Goal: Information Seeking & Learning: Learn about a topic

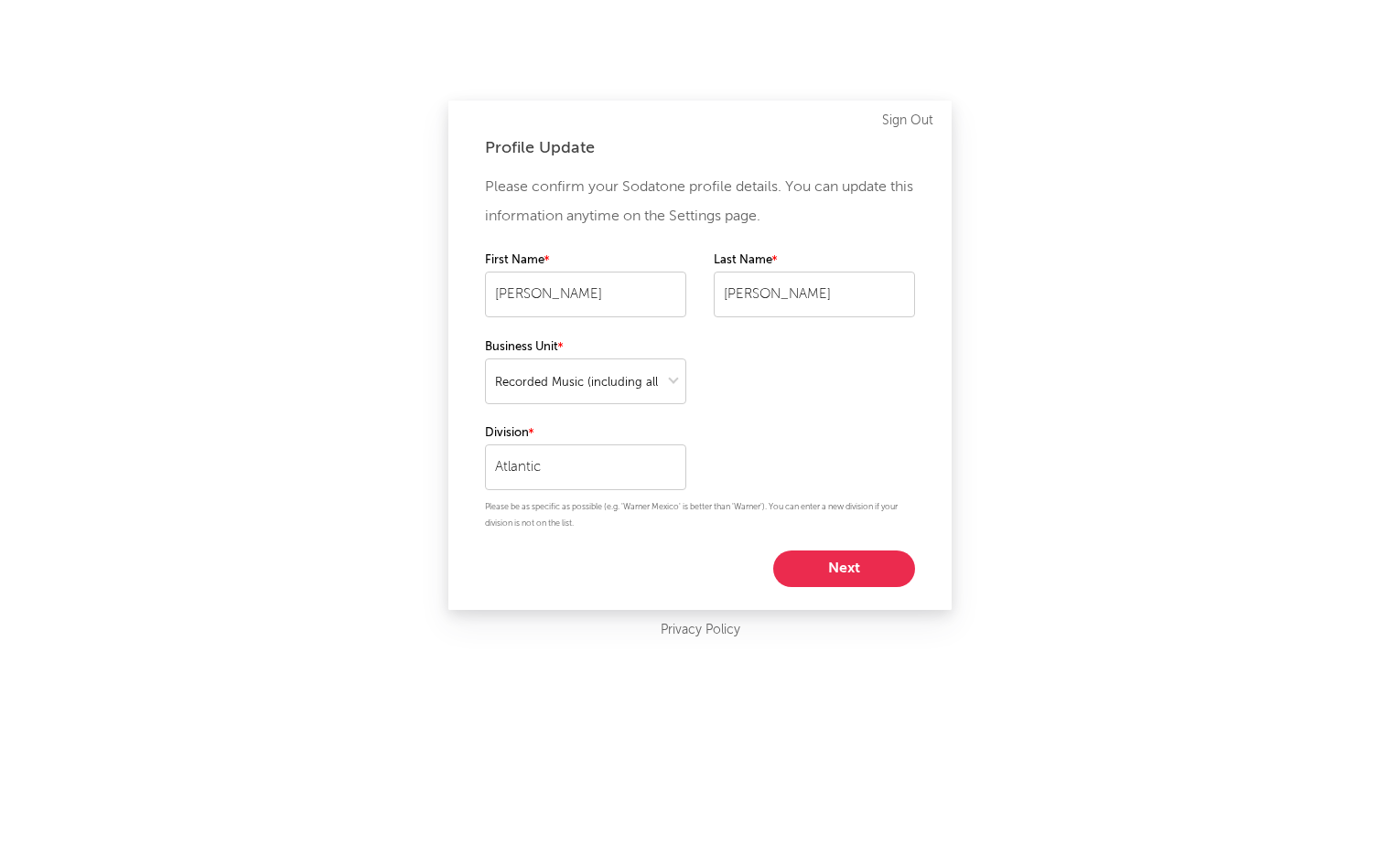
select select "recorded_music"
click at [816, 561] on button "Next" at bounding box center [843, 569] width 142 height 37
select select "other"
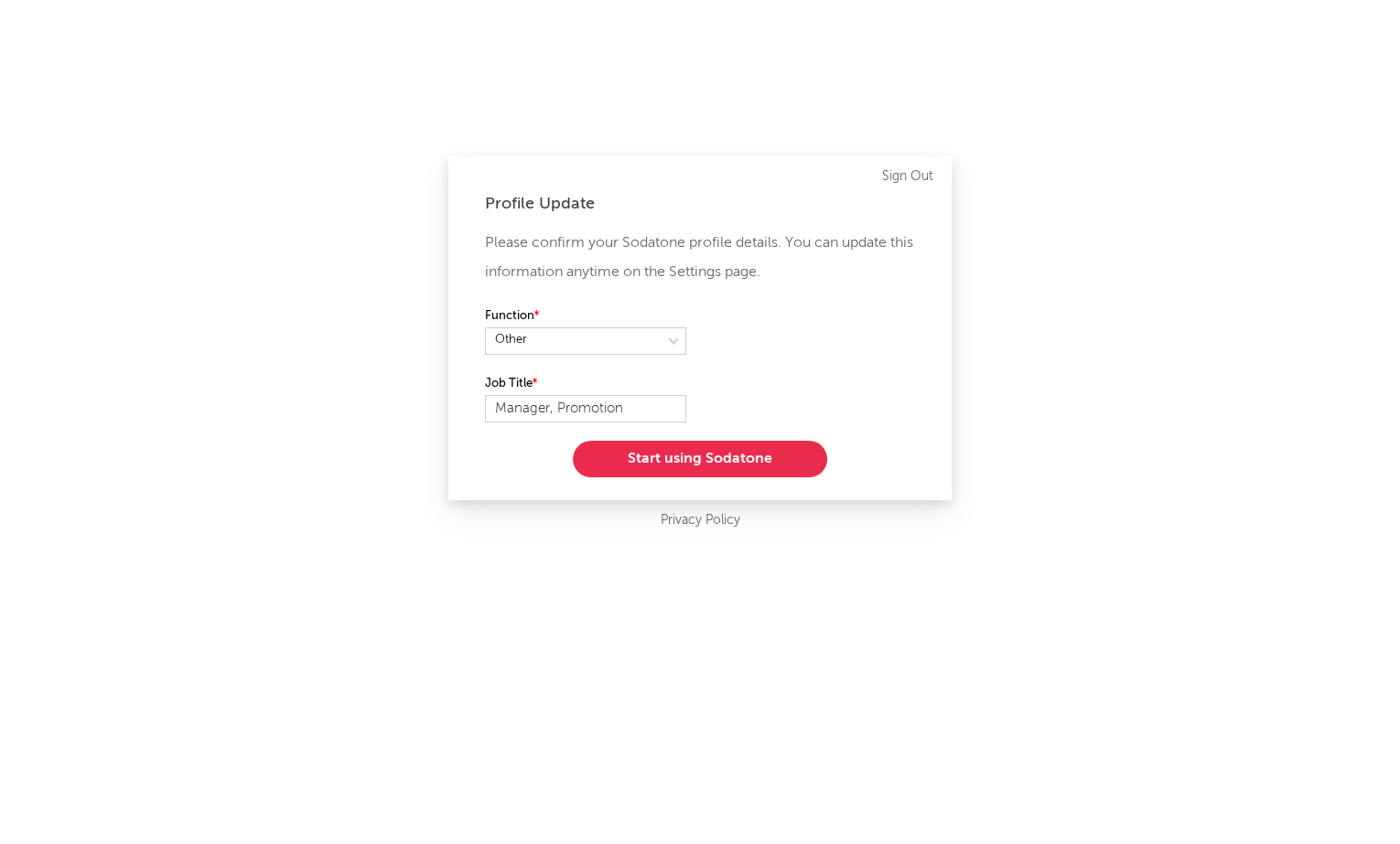
click at [717, 453] on button "Start using Sodatone" at bounding box center [700, 459] width 255 height 37
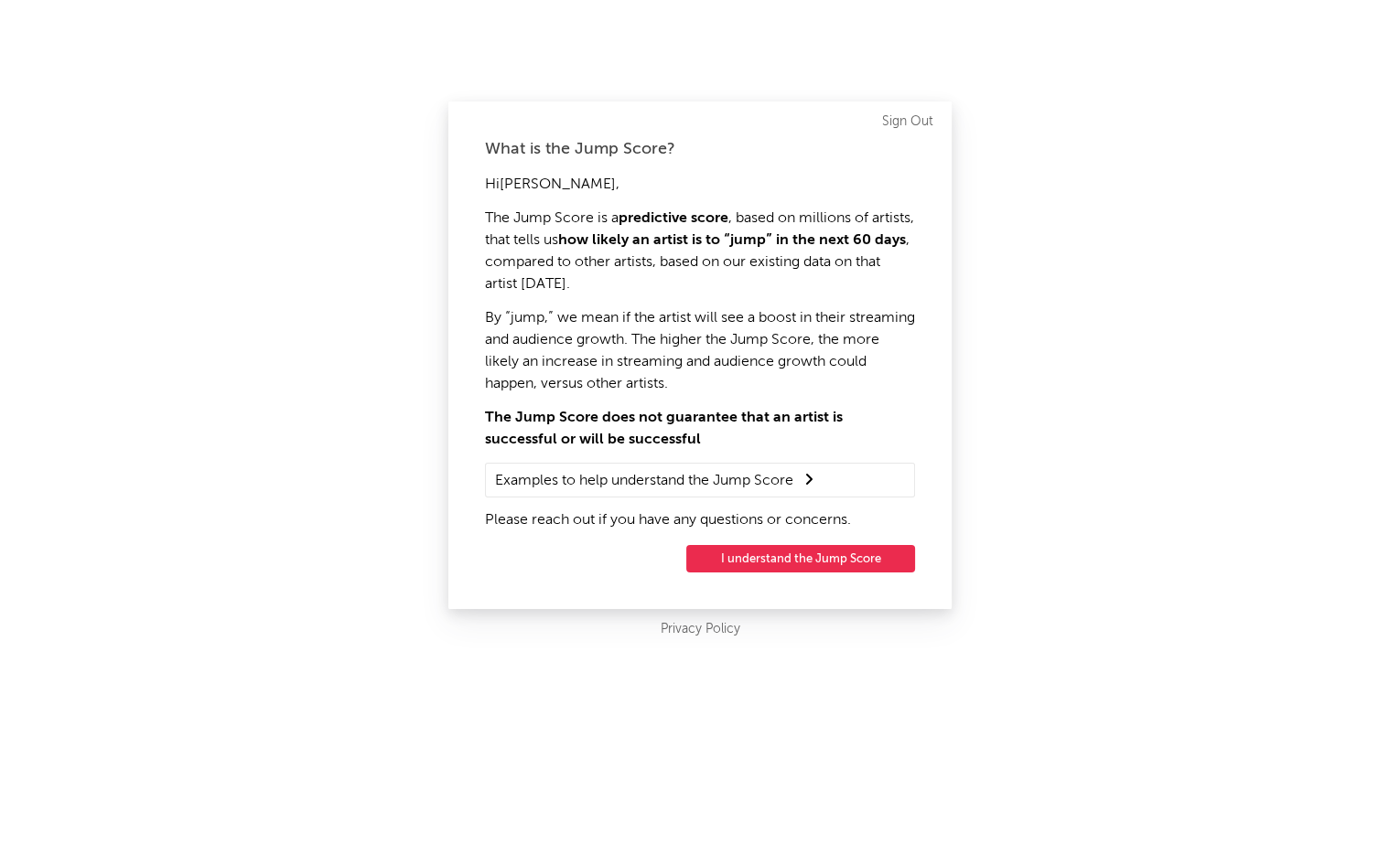
click at [770, 554] on button "I understand the Jump Score" at bounding box center [801, 558] width 229 height 28
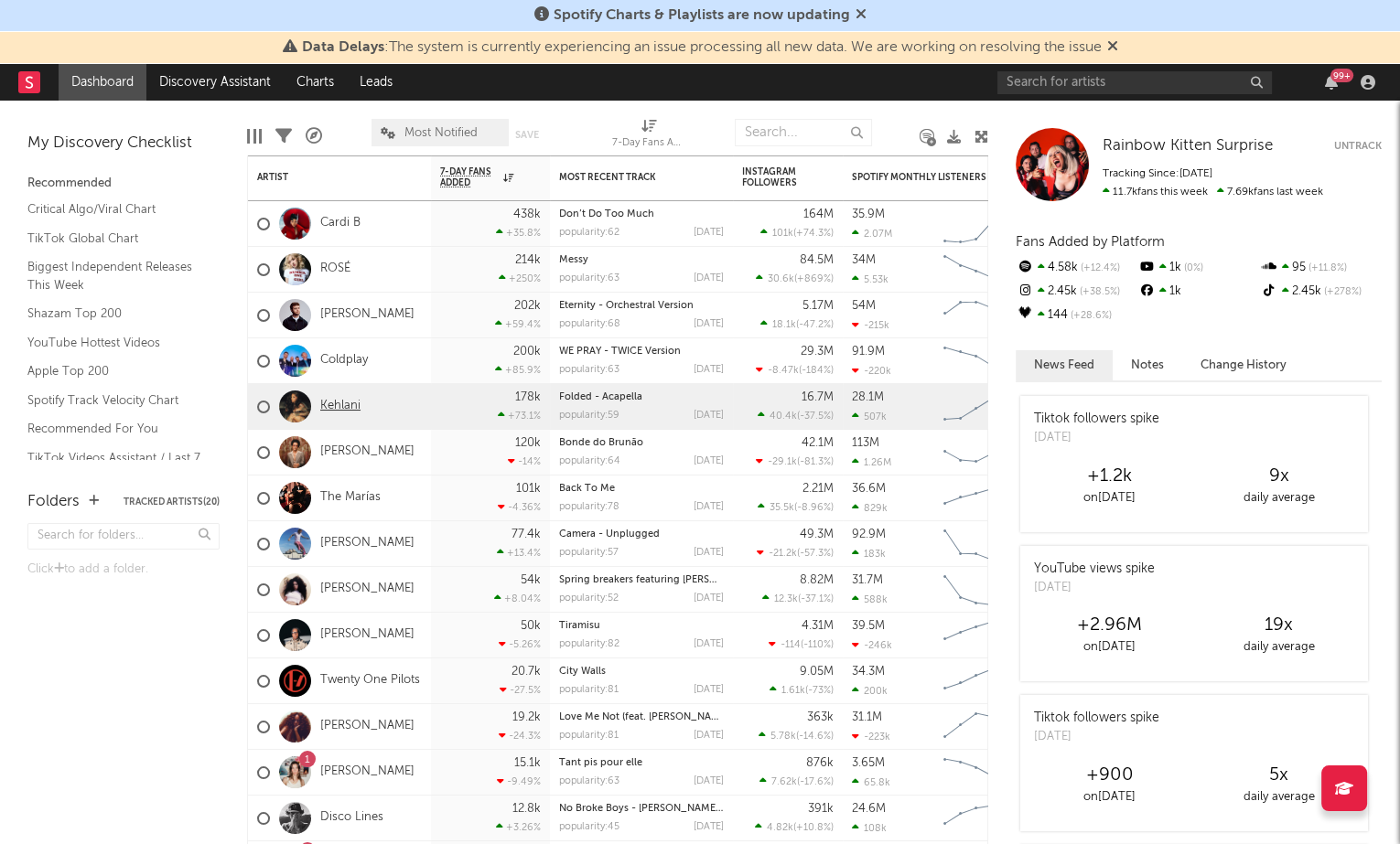
click at [344, 410] on link "Kehlani" at bounding box center [340, 406] width 40 height 15
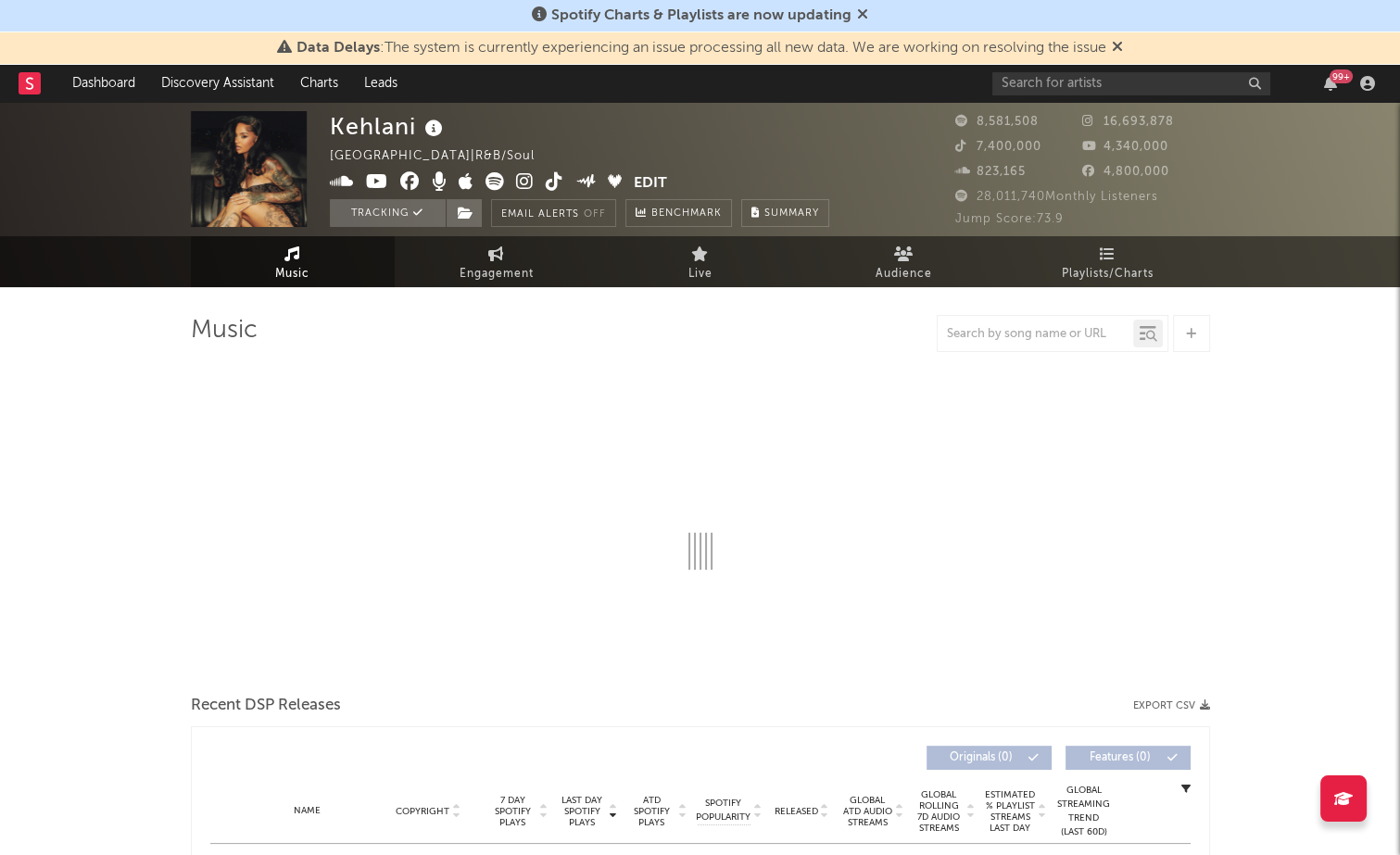
select select "6m"
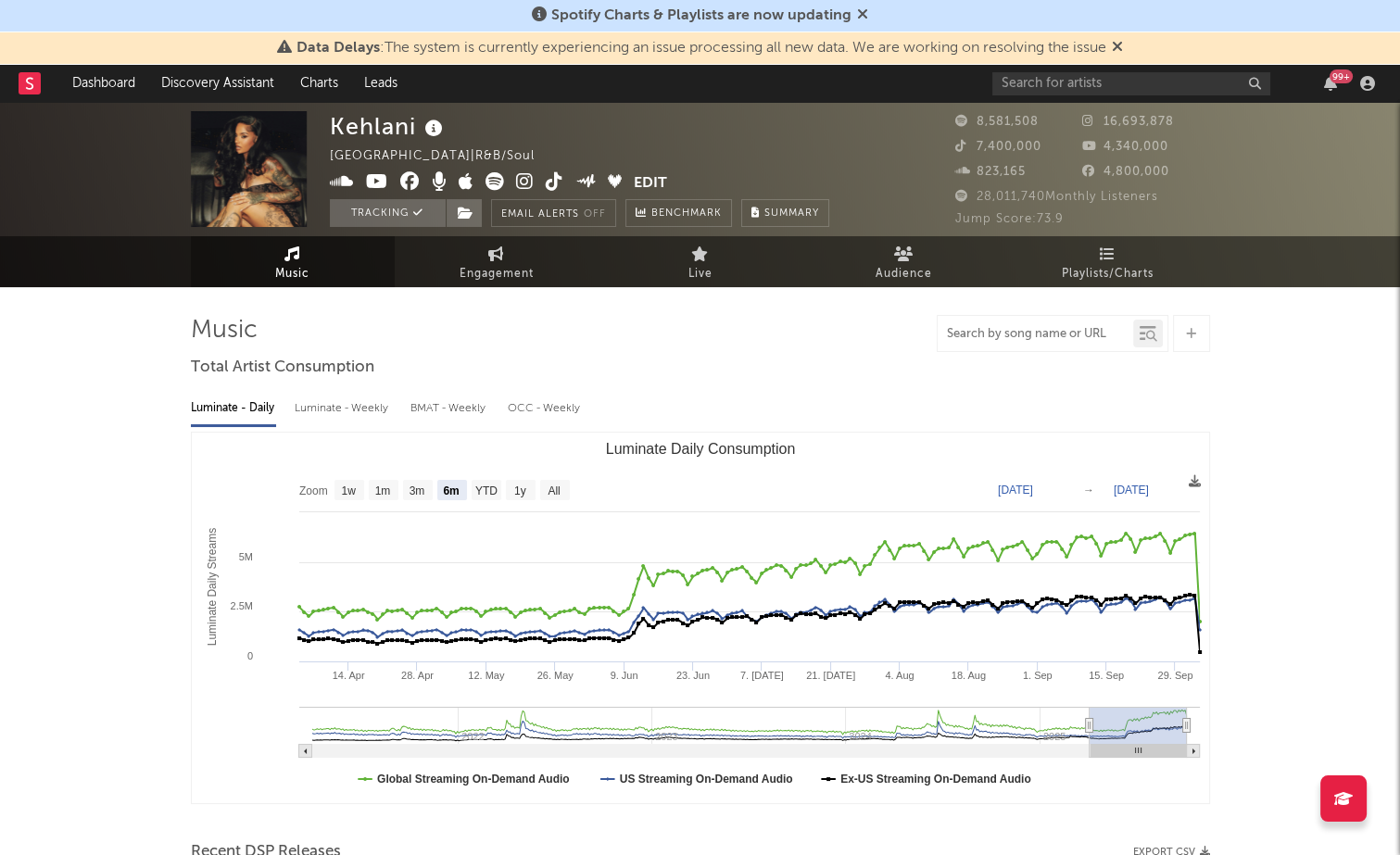
click at [1010, 342] on input "text" at bounding box center [1035, 334] width 195 height 14
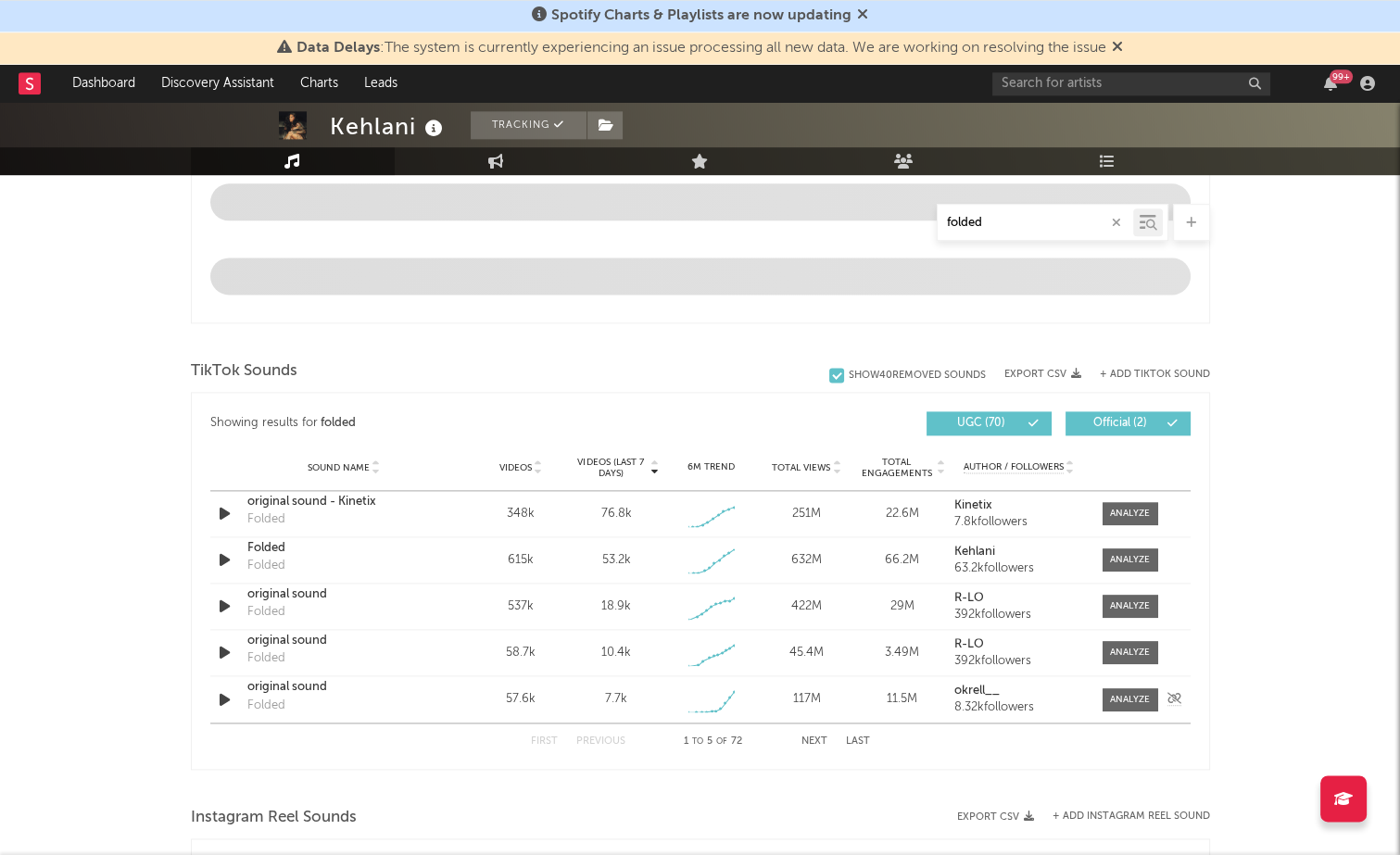
scroll to position [1045, 0]
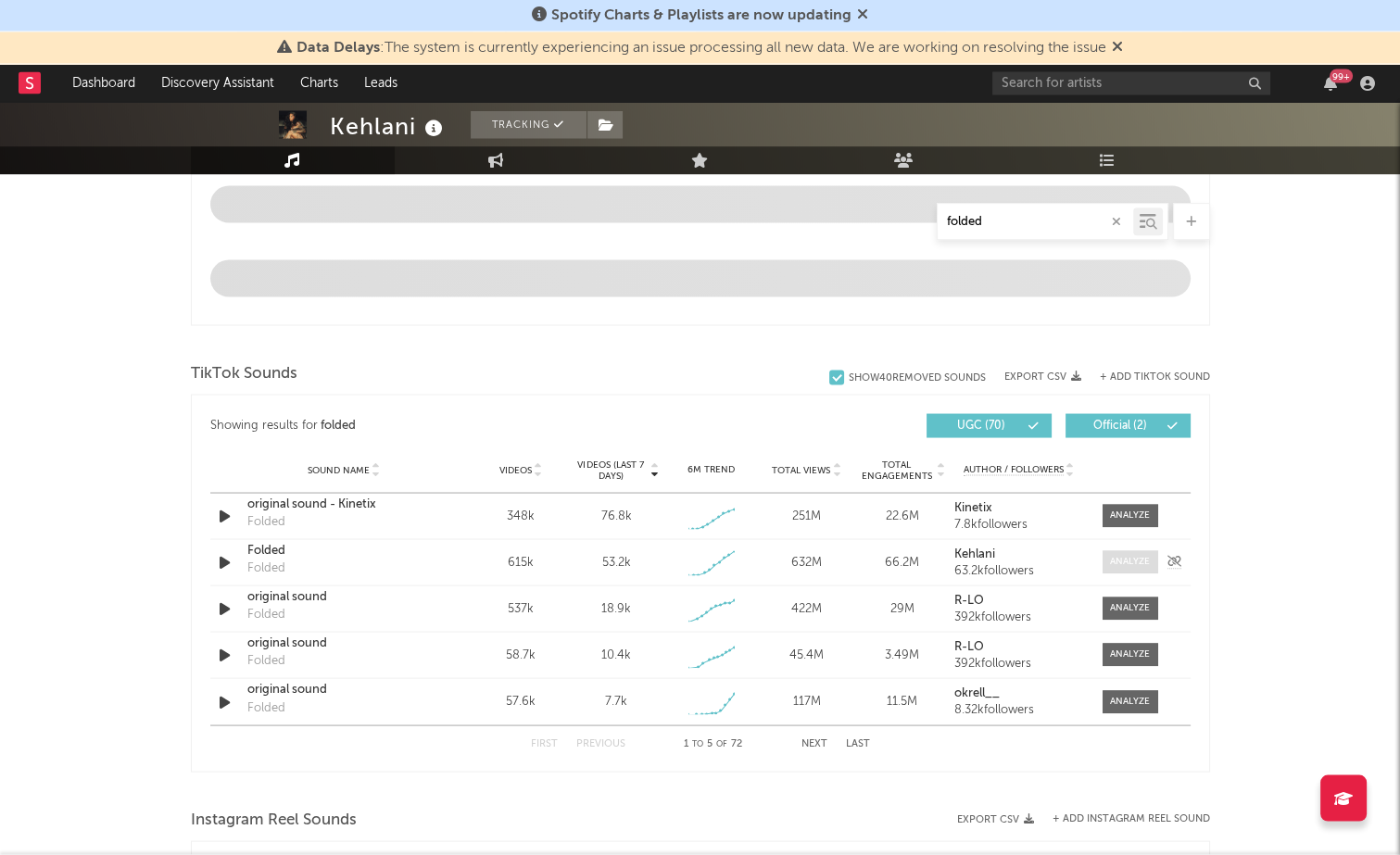
type input "folded"
click at [1115, 566] on div at bounding box center [1129, 563] width 39 height 13
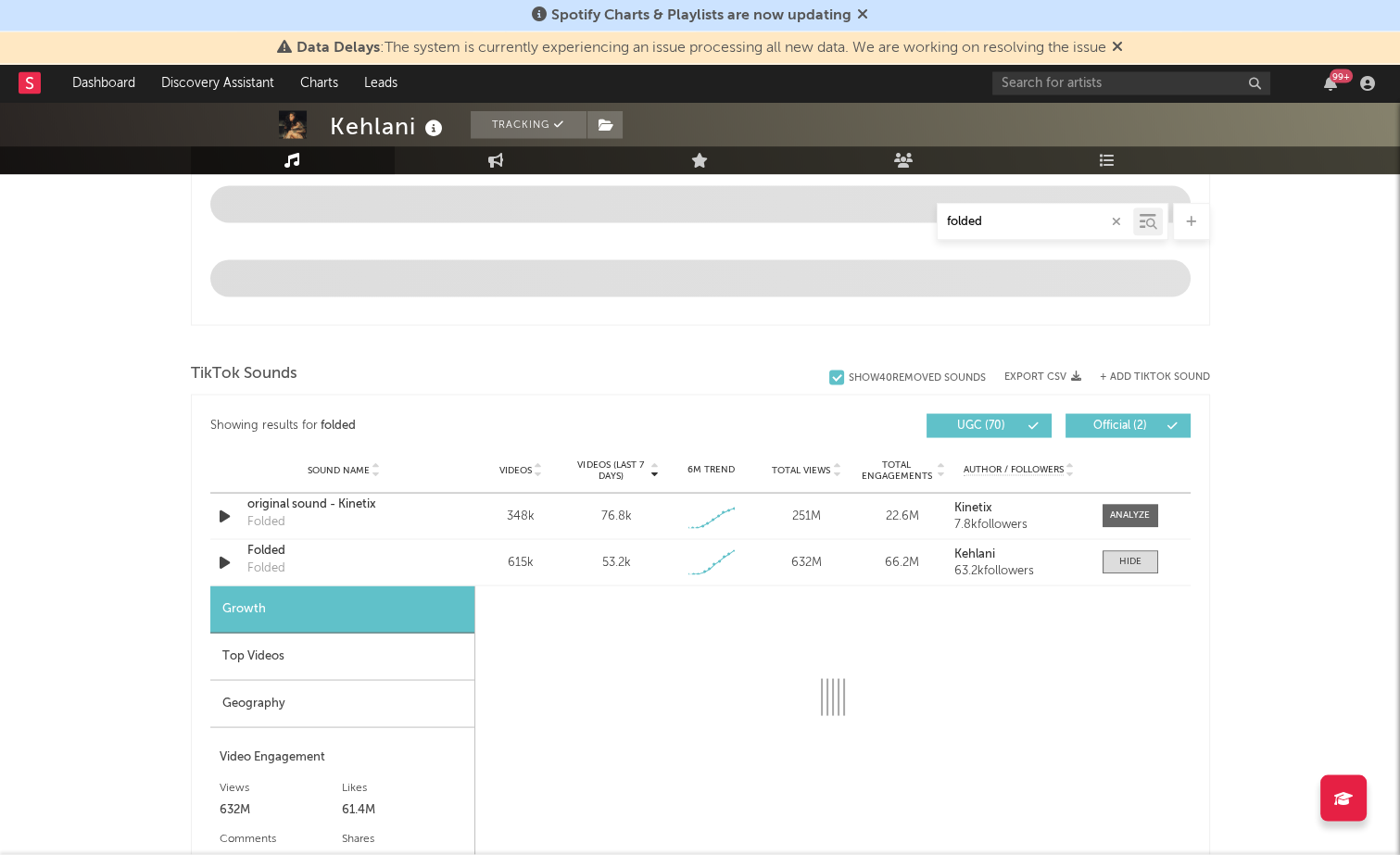
select select "1w"
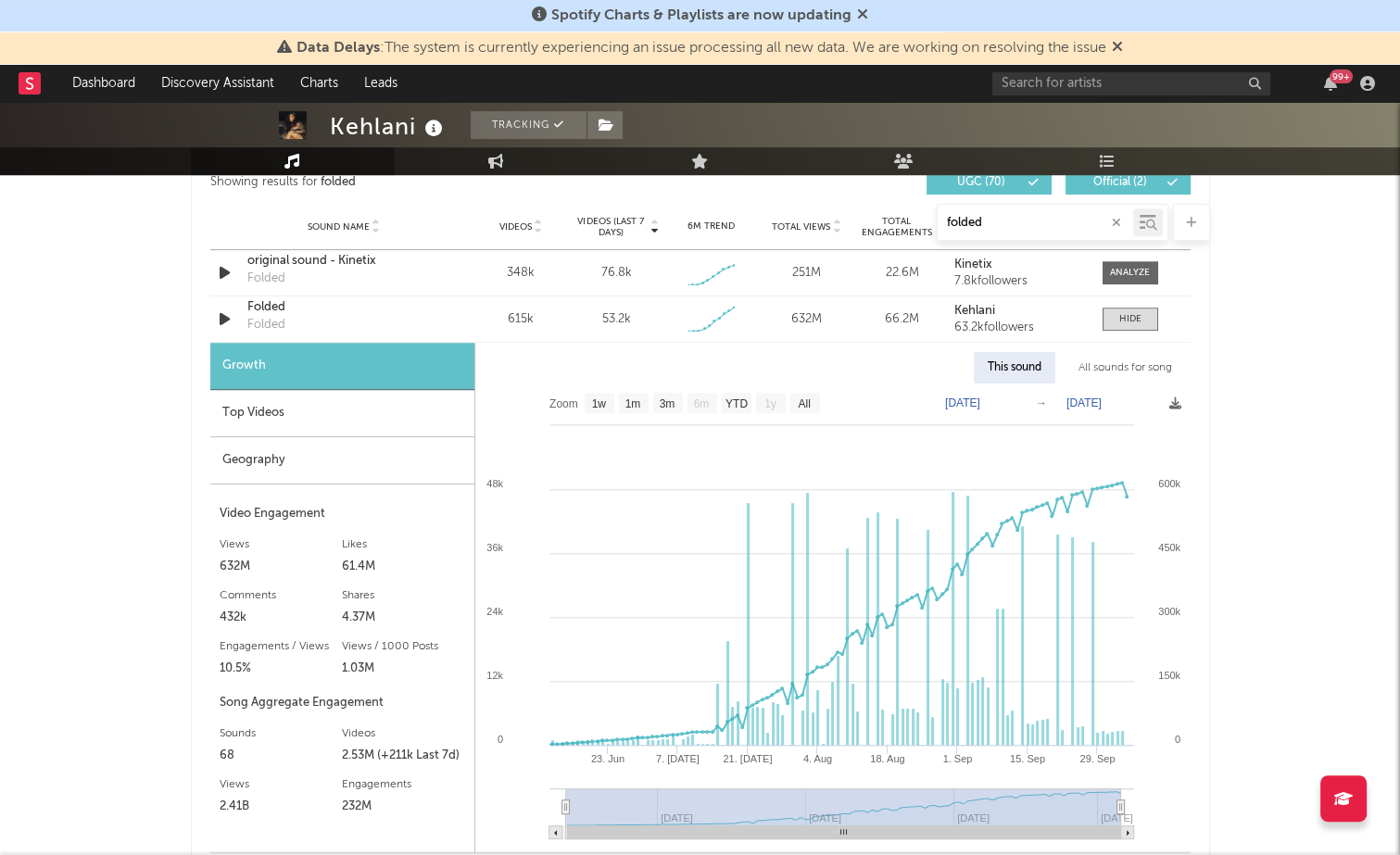
scroll to position [1295, 0]
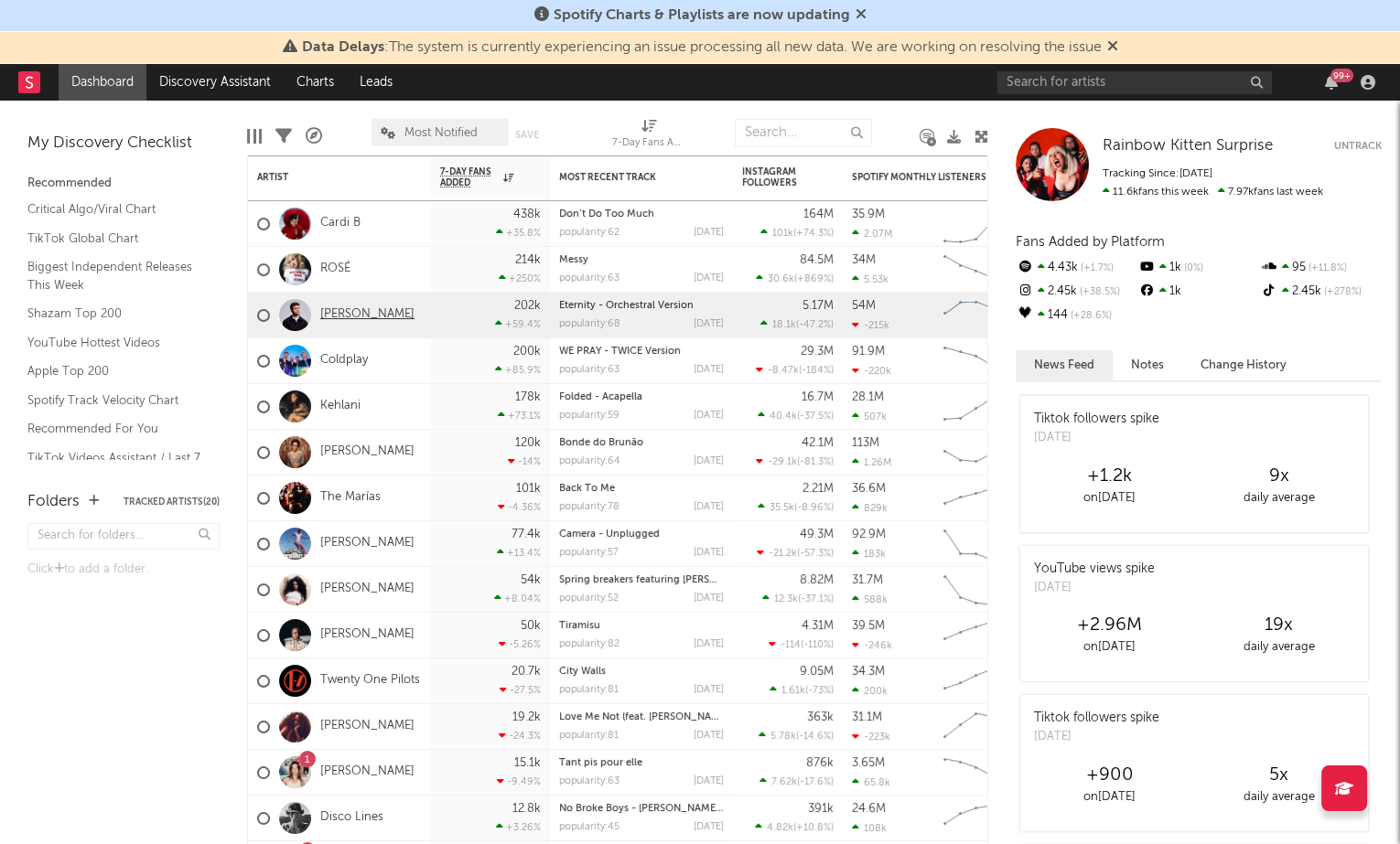
click at [356, 315] on link "[PERSON_NAME]" at bounding box center [367, 315] width 94 height 15
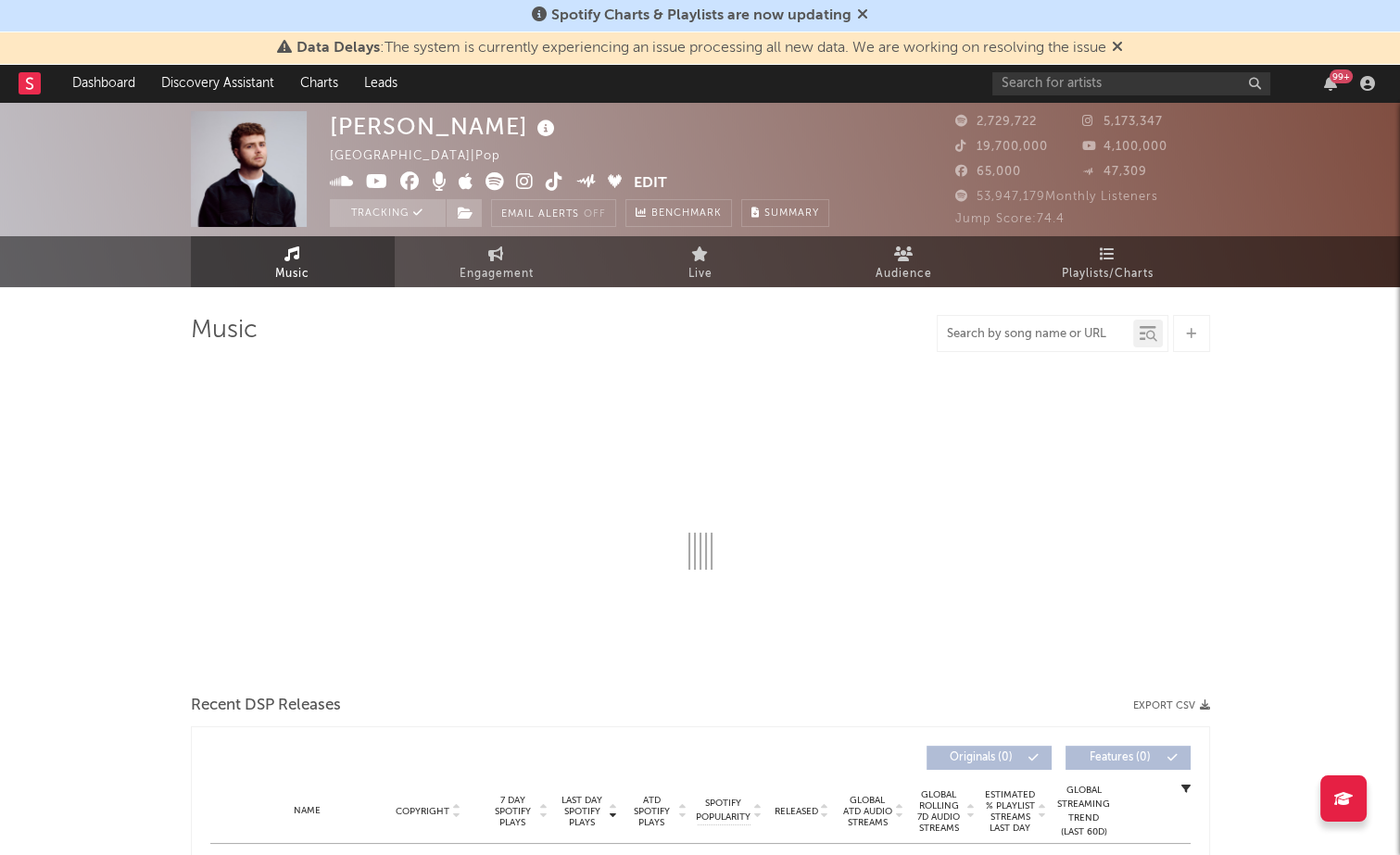
click at [1021, 335] on input "text" at bounding box center [1035, 334] width 195 height 14
select select "6m"
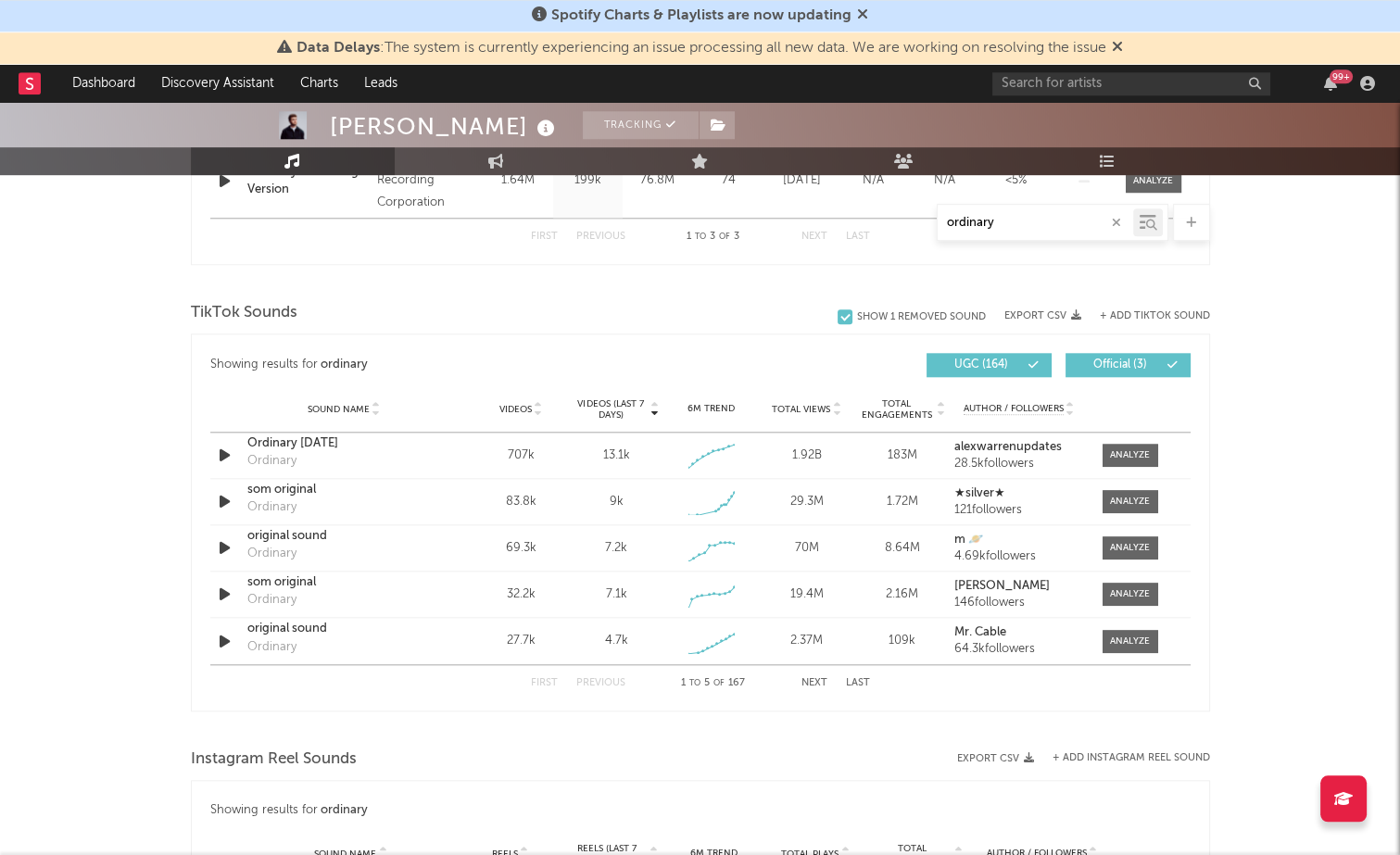
scroll to position [1024, 0]
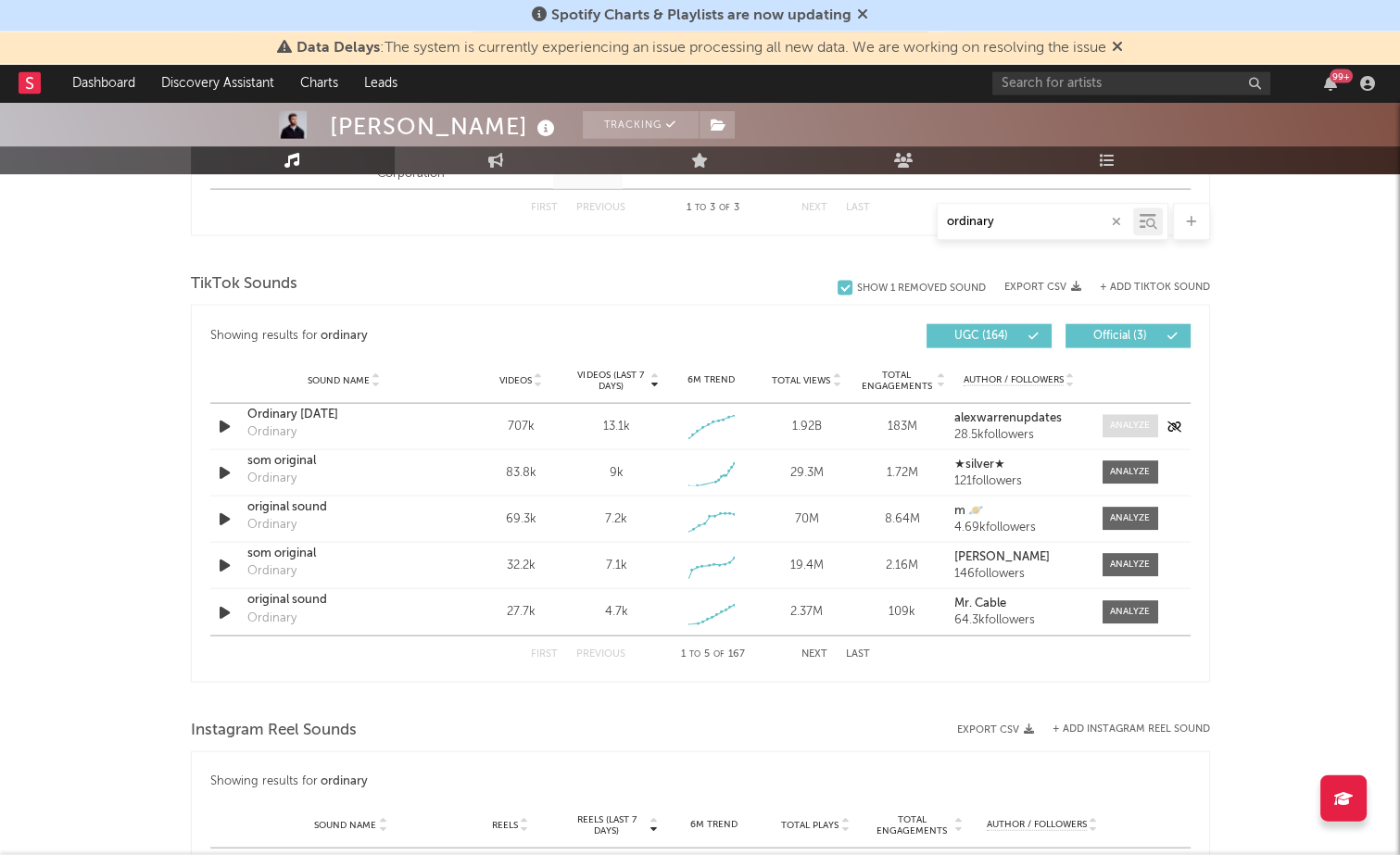
type input "ordinary"
click at [1124, 430] on div at bounding box center [1129, 427] width 39 height 13
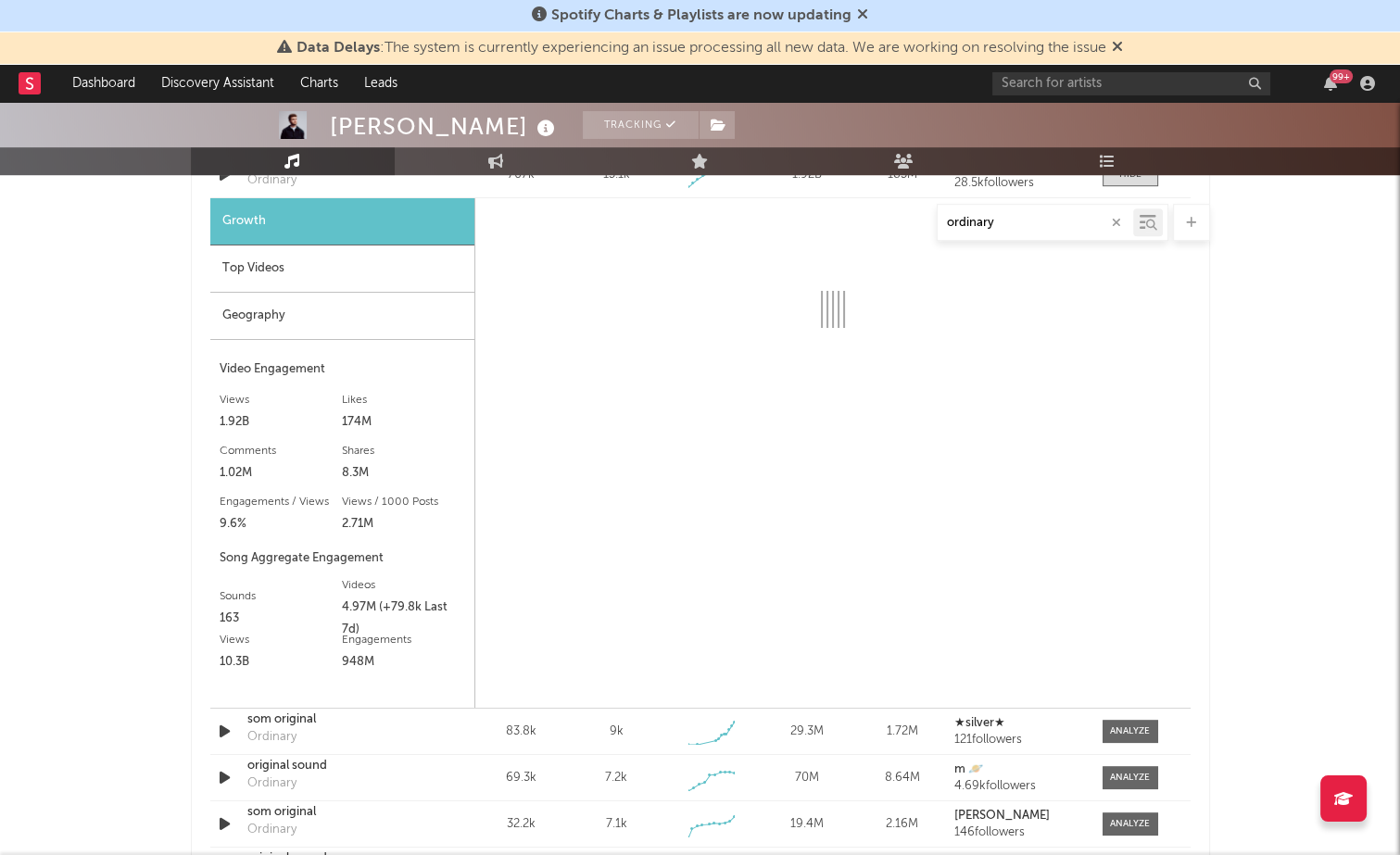
scroll to position [1279, 0]
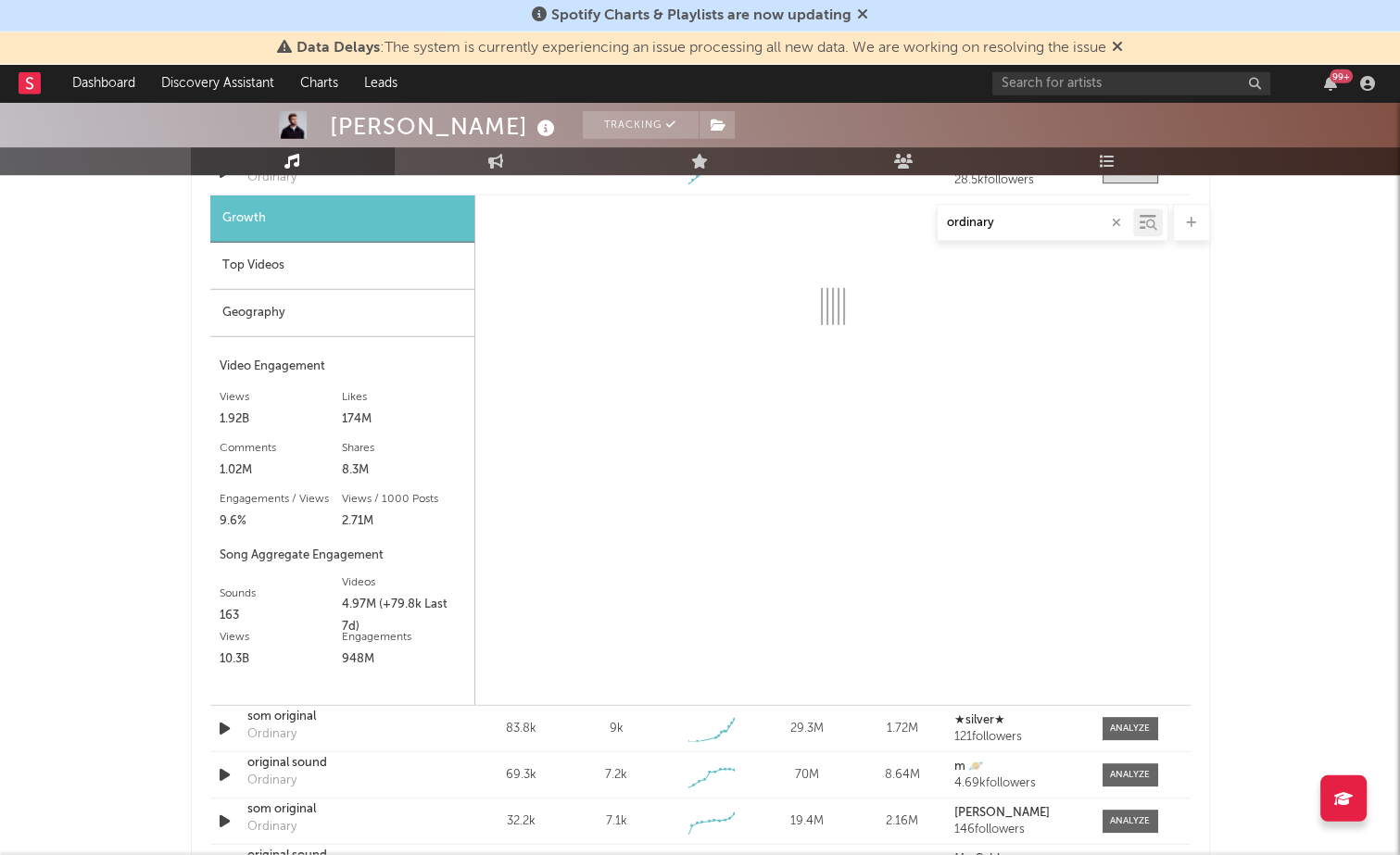
select select "6m"
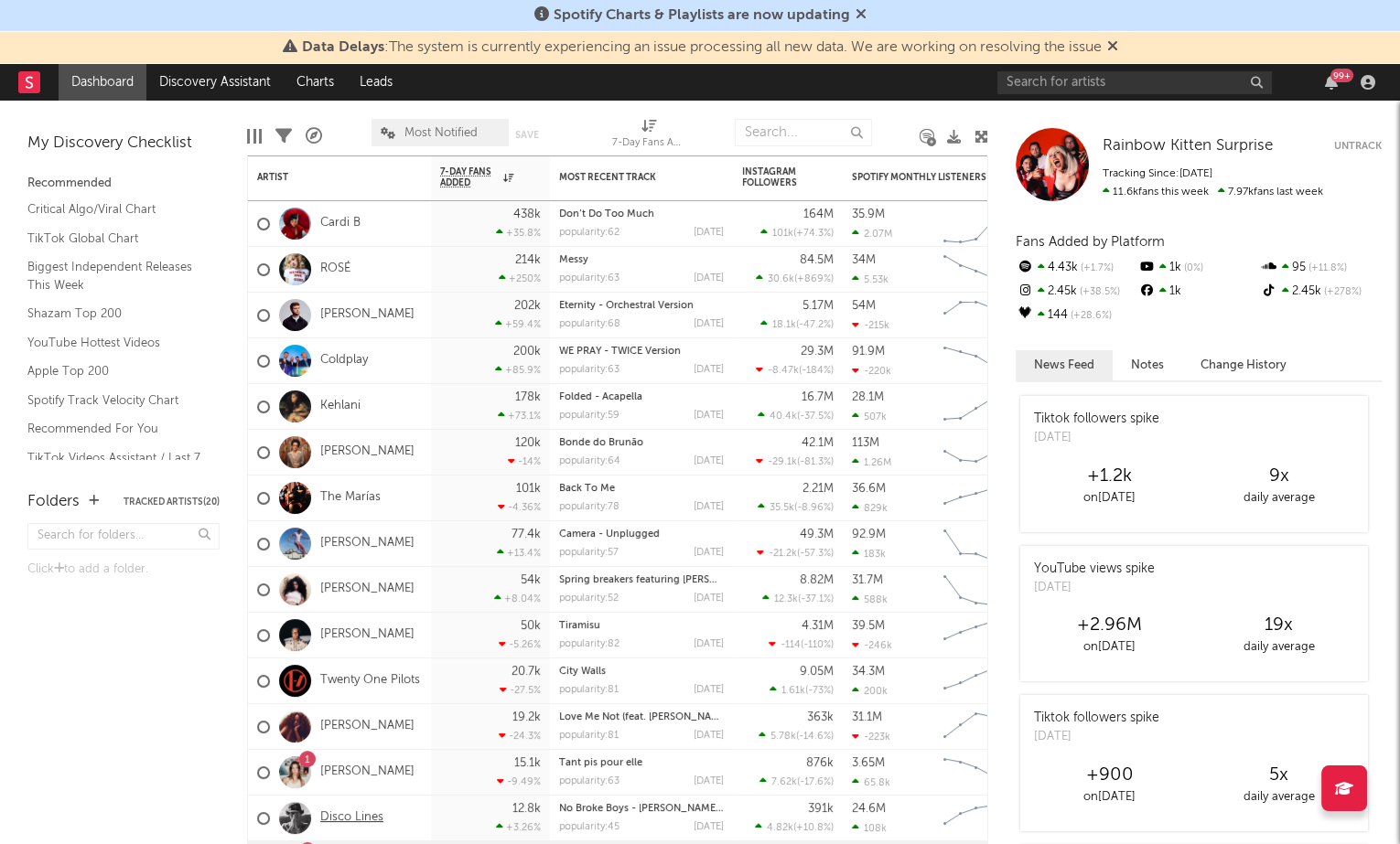
click at [362, 815] on link "Disco Lines" at bounding box center [351, 818] width 63 height 15
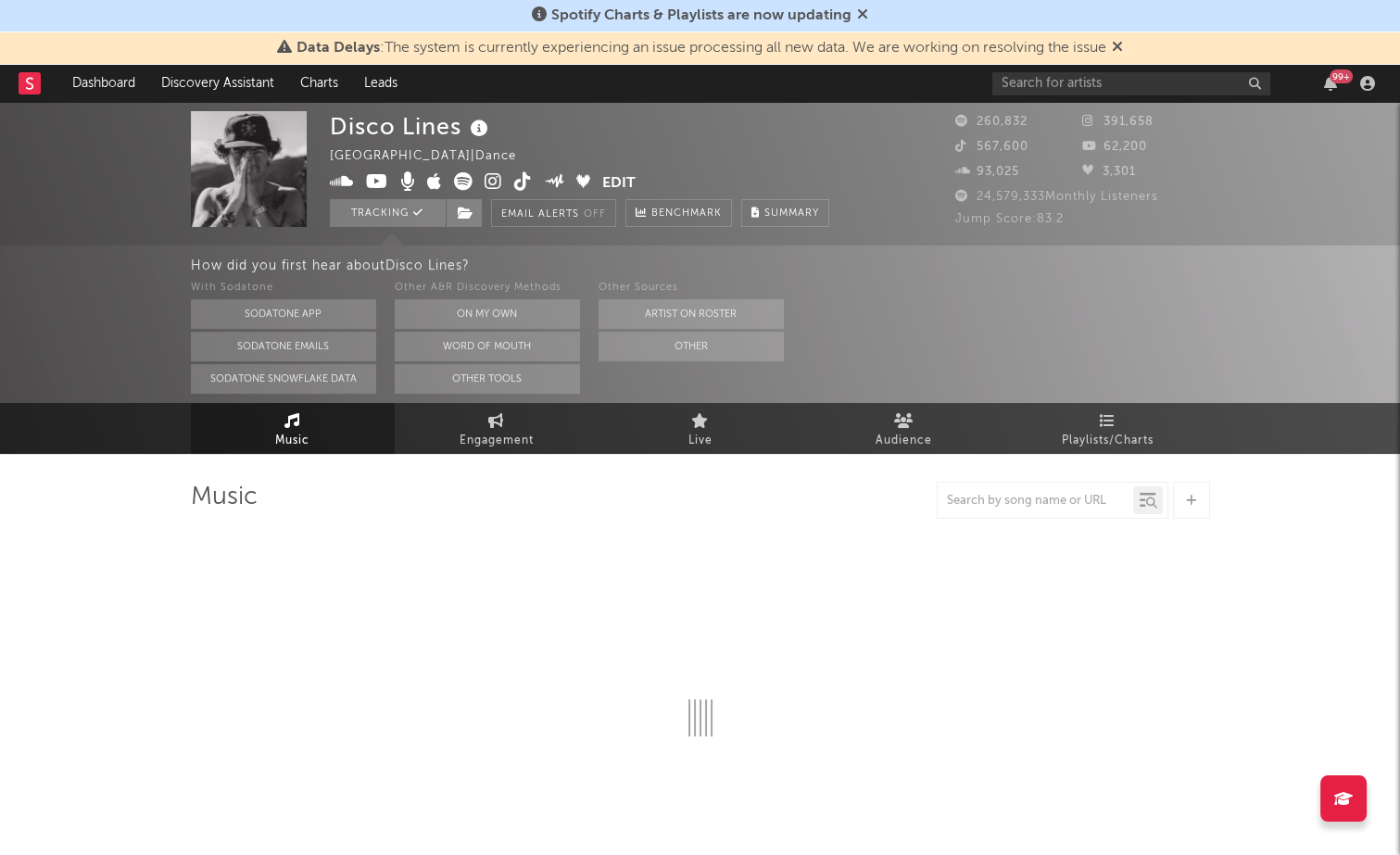
select select "6m"
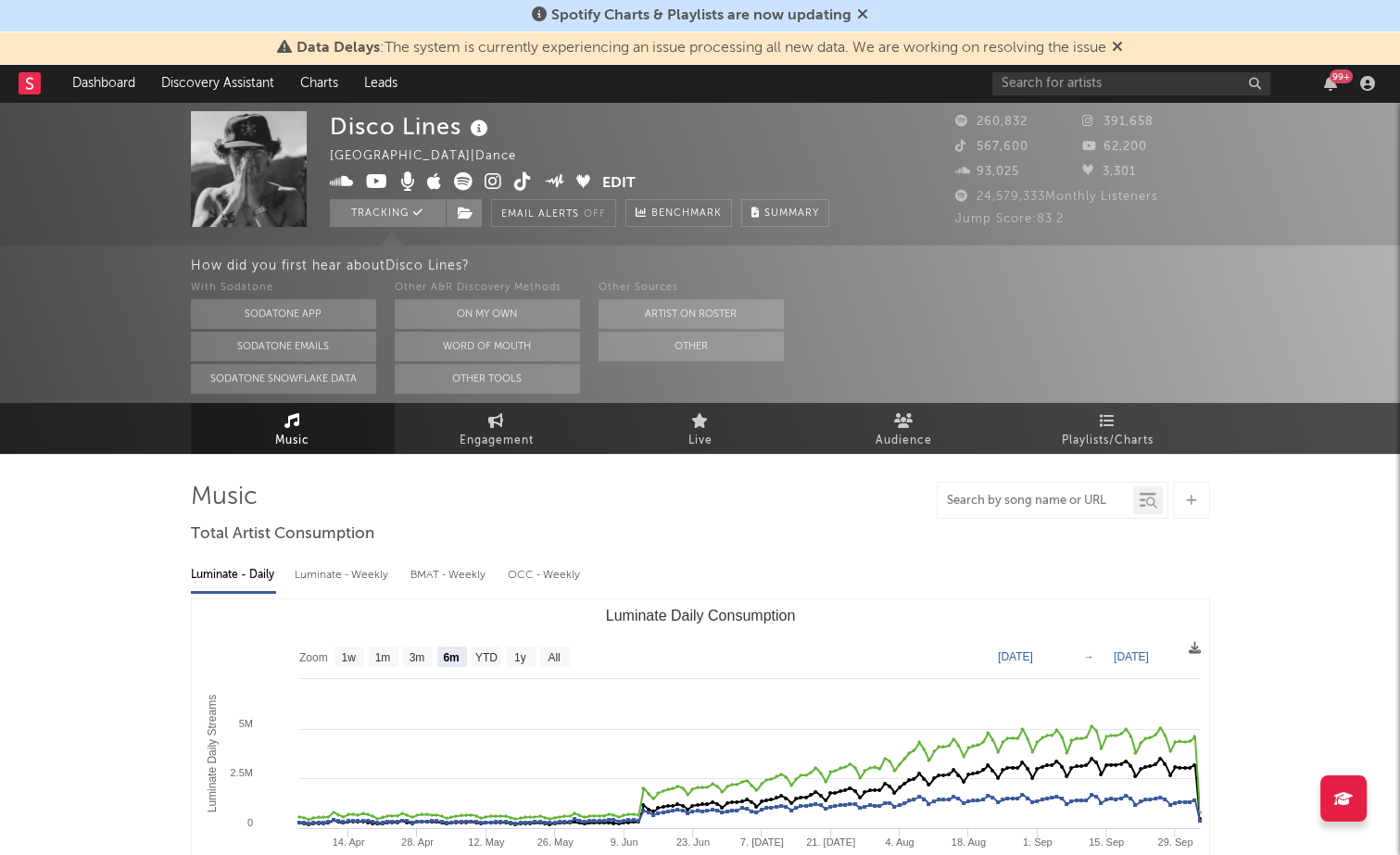
click at [1005, 506] on input "text" at bounding box center [1035, 501] width 195 height 14
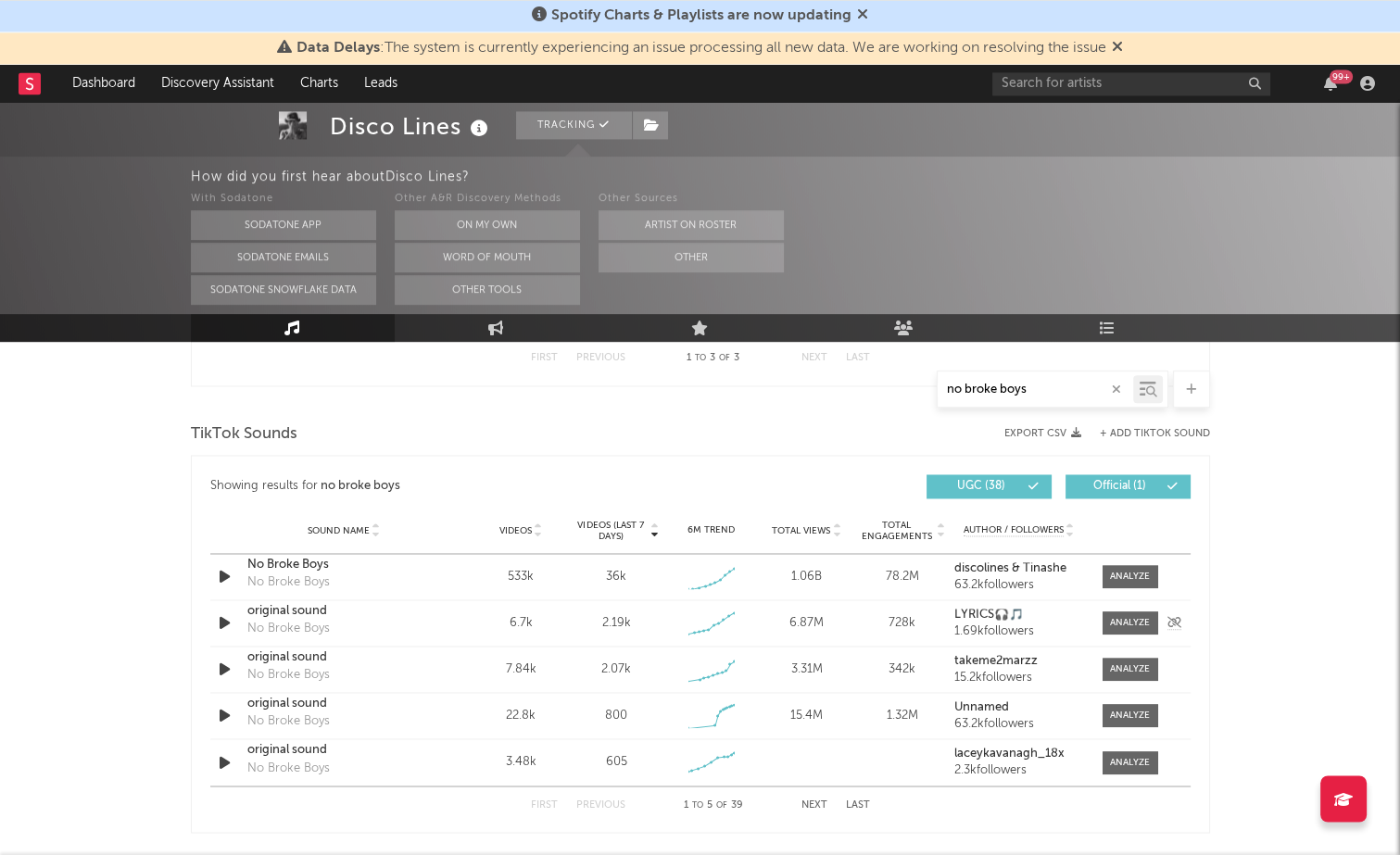
scroll to position [1078, 0]
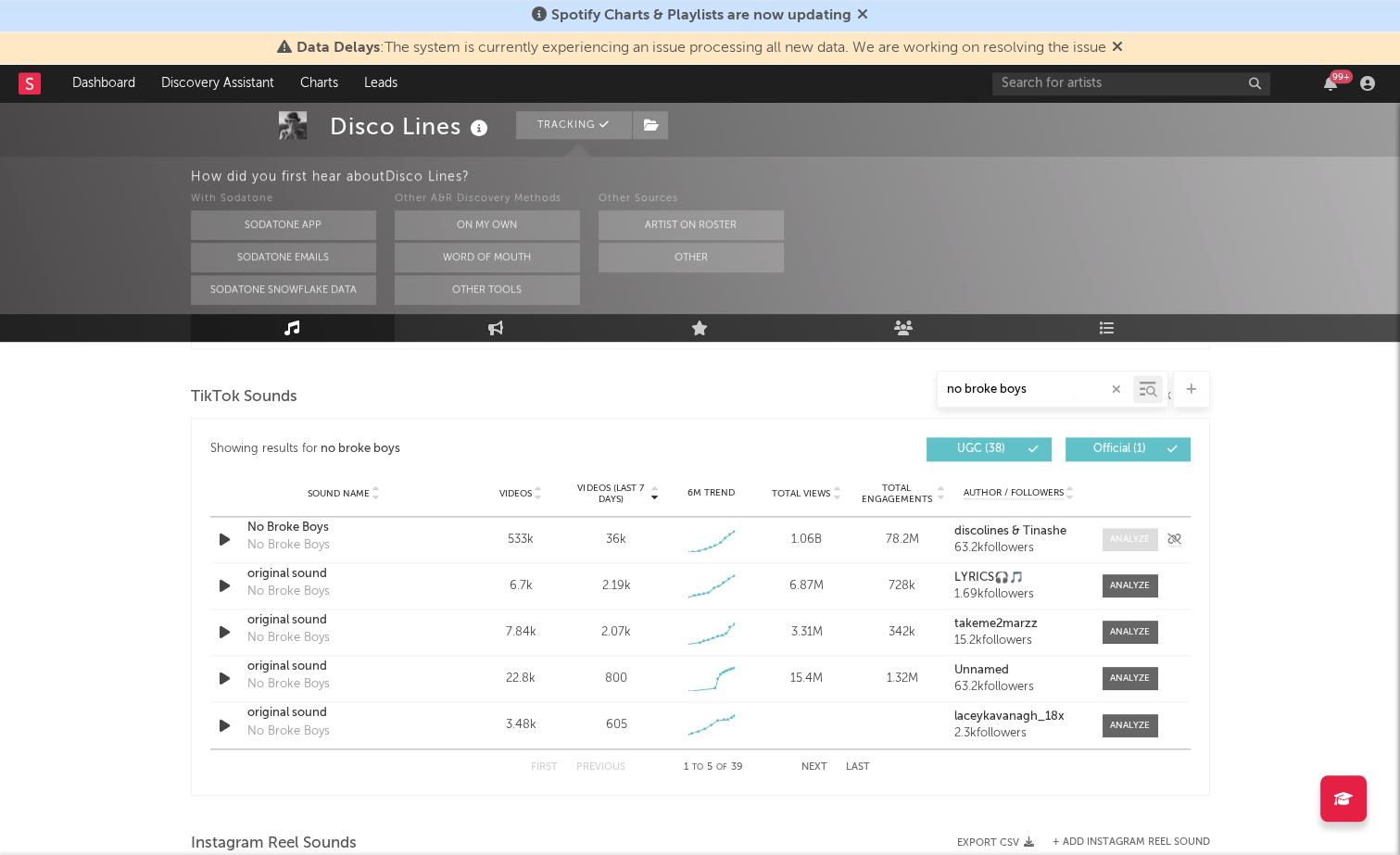
type input "no broke boys"
click at [1123, 536] on div at bounding box center [1129, 540] width 39 height 13
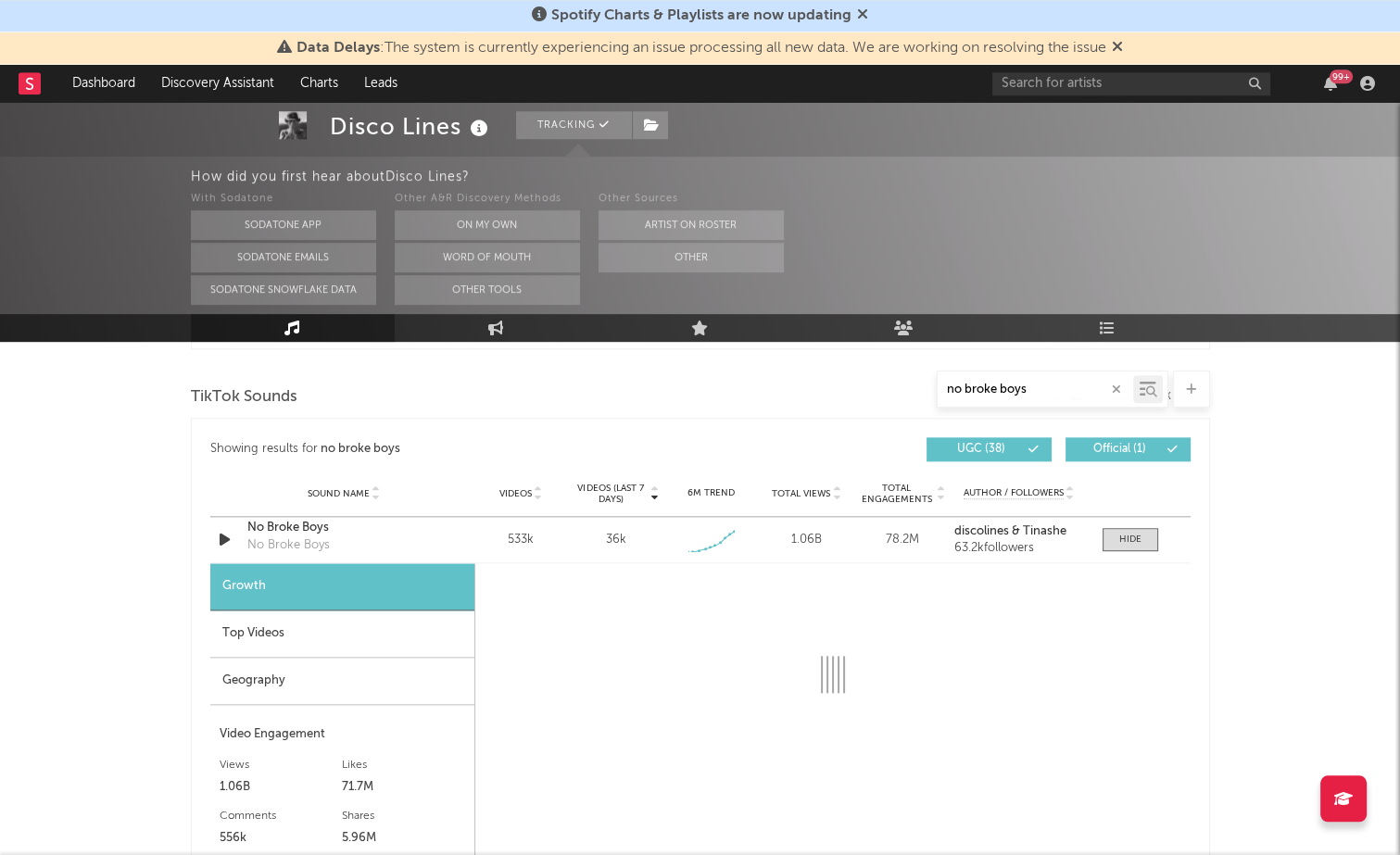
select select "1w"
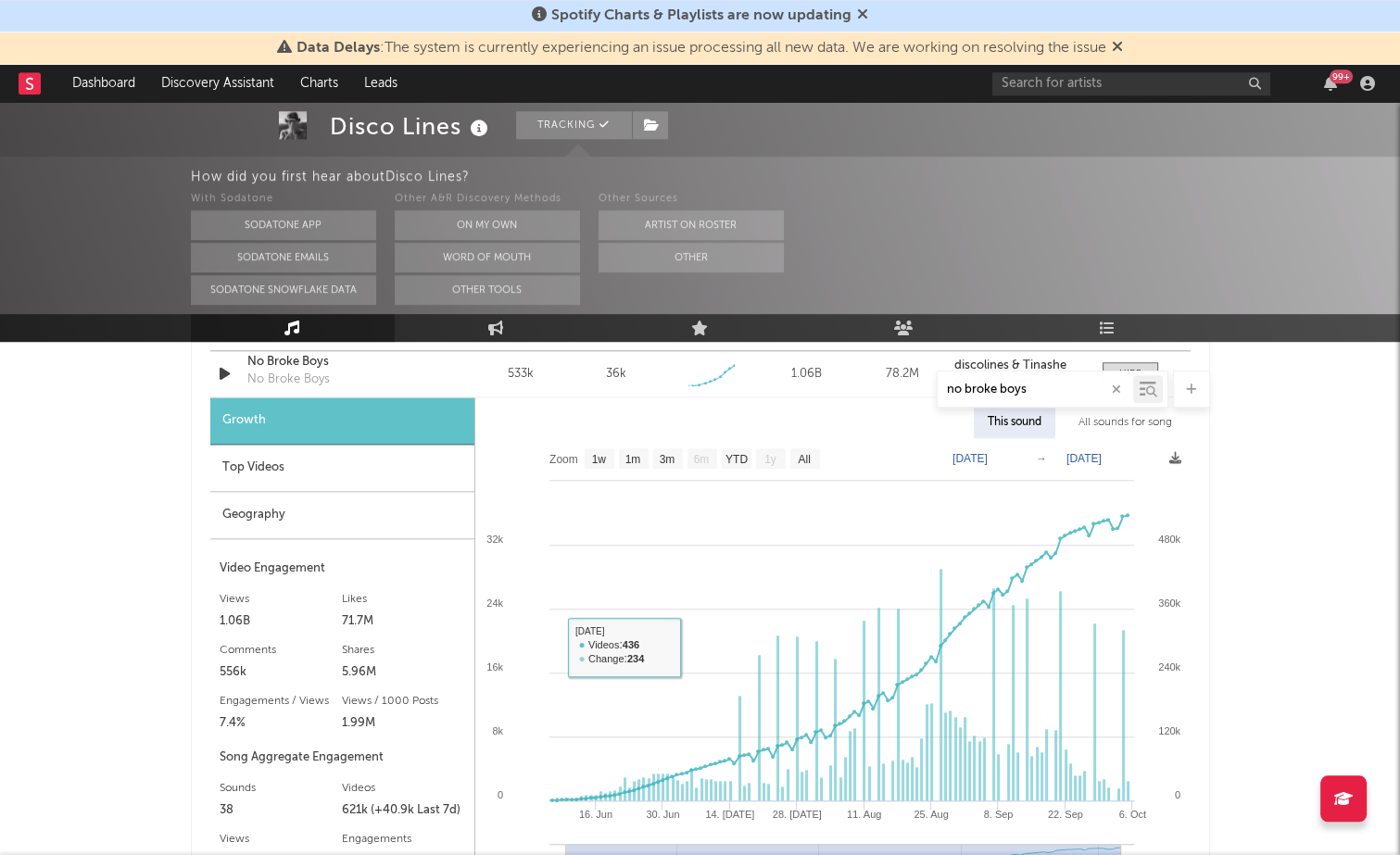
scroll to position [1337, 0]
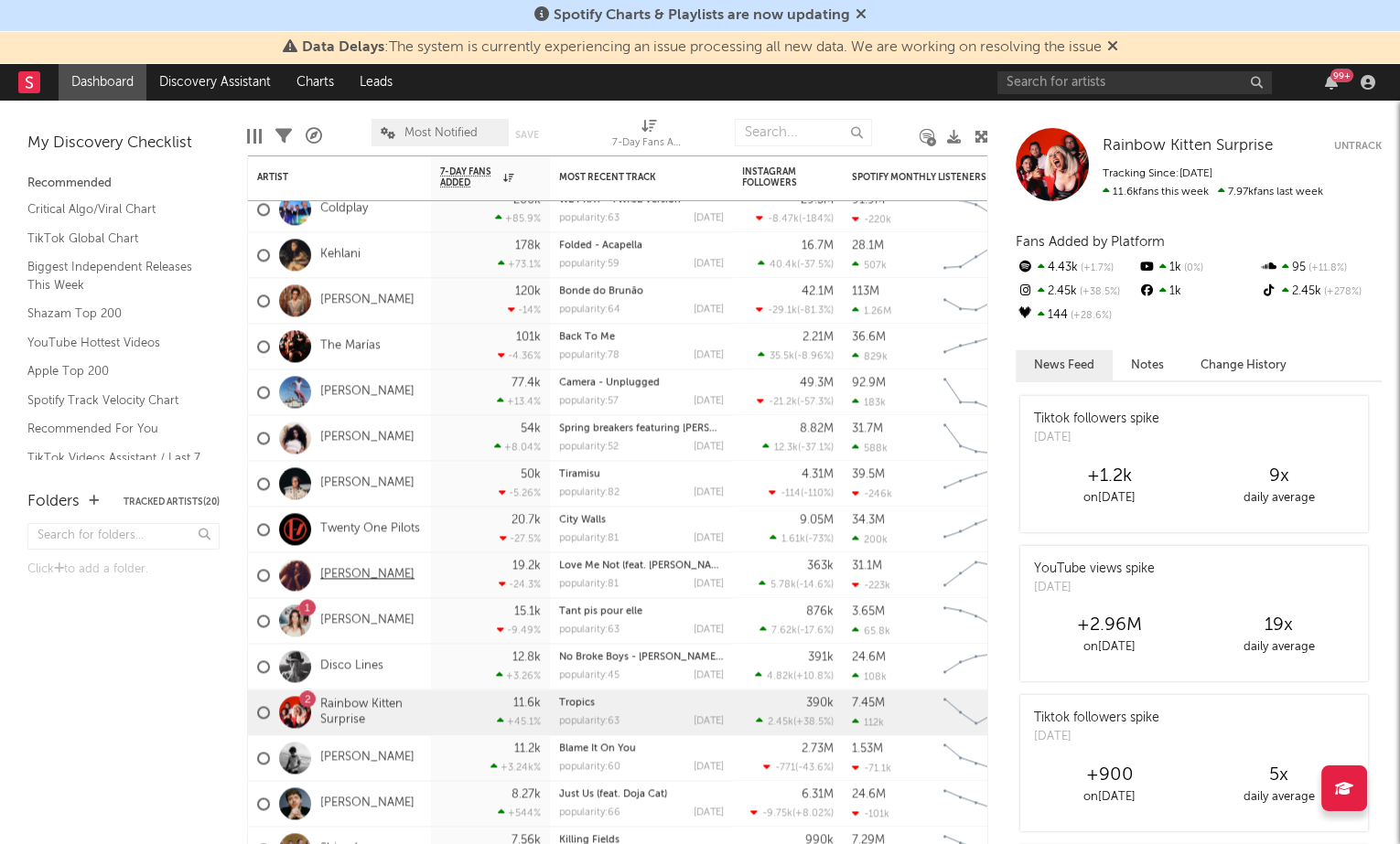
click at [336, 570] on link "[PERSON_NAME]" at bounding box center [367, 574] width 94 height 15
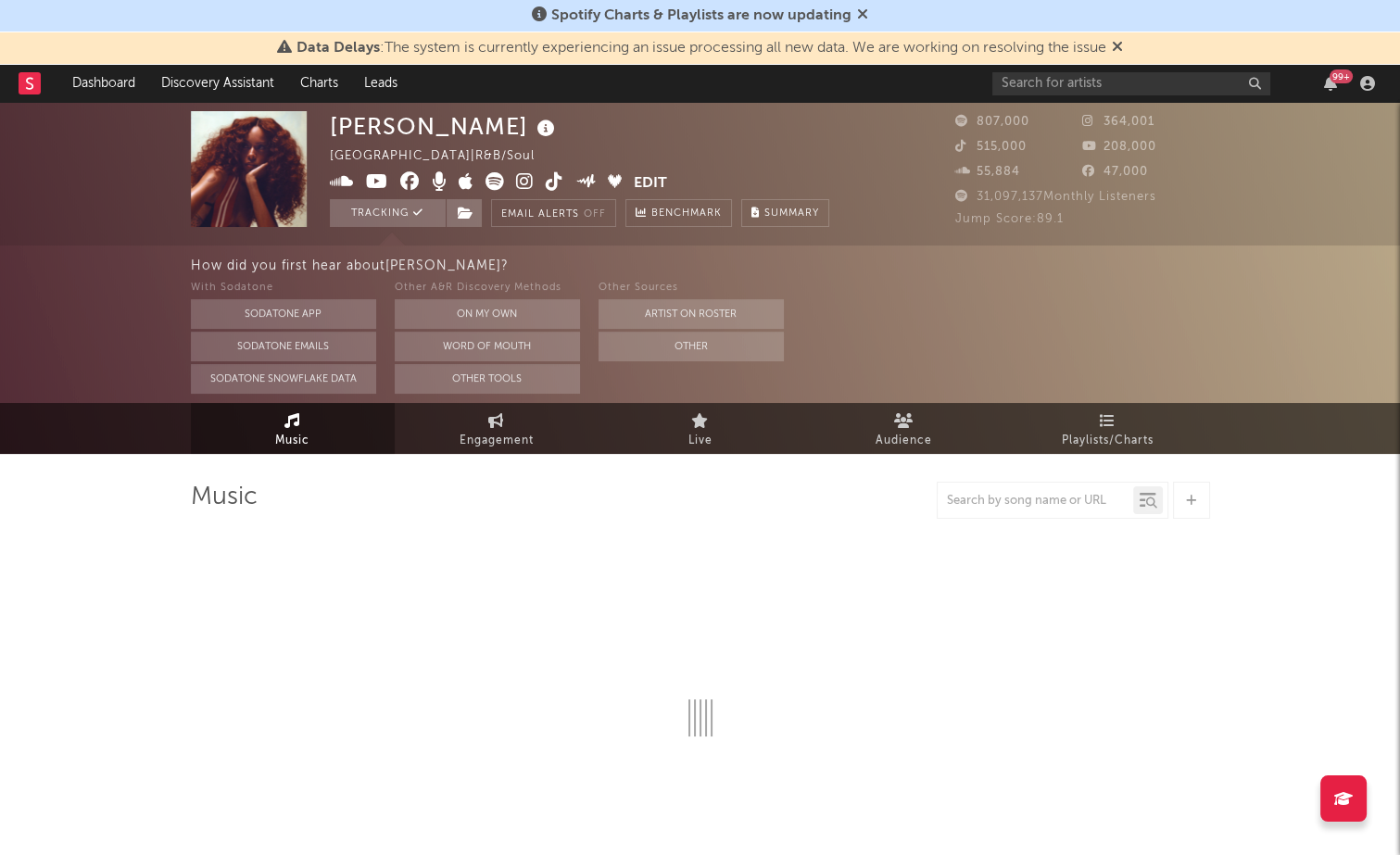
select select "6m"
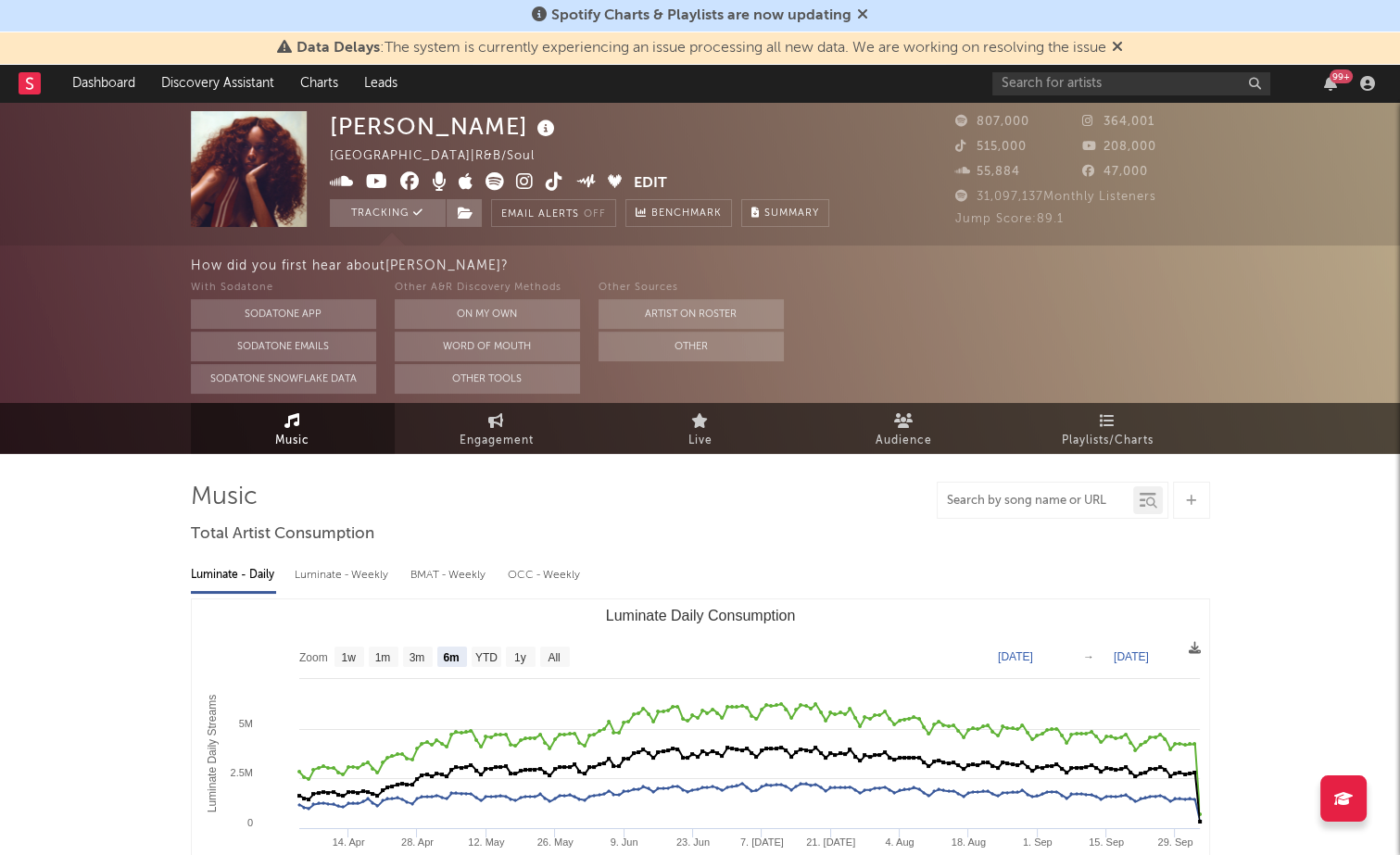
click at [1014, 509] on input "text" at bounding box center [1035, 501] width 195 height 14
type input "l"
select select "6m"
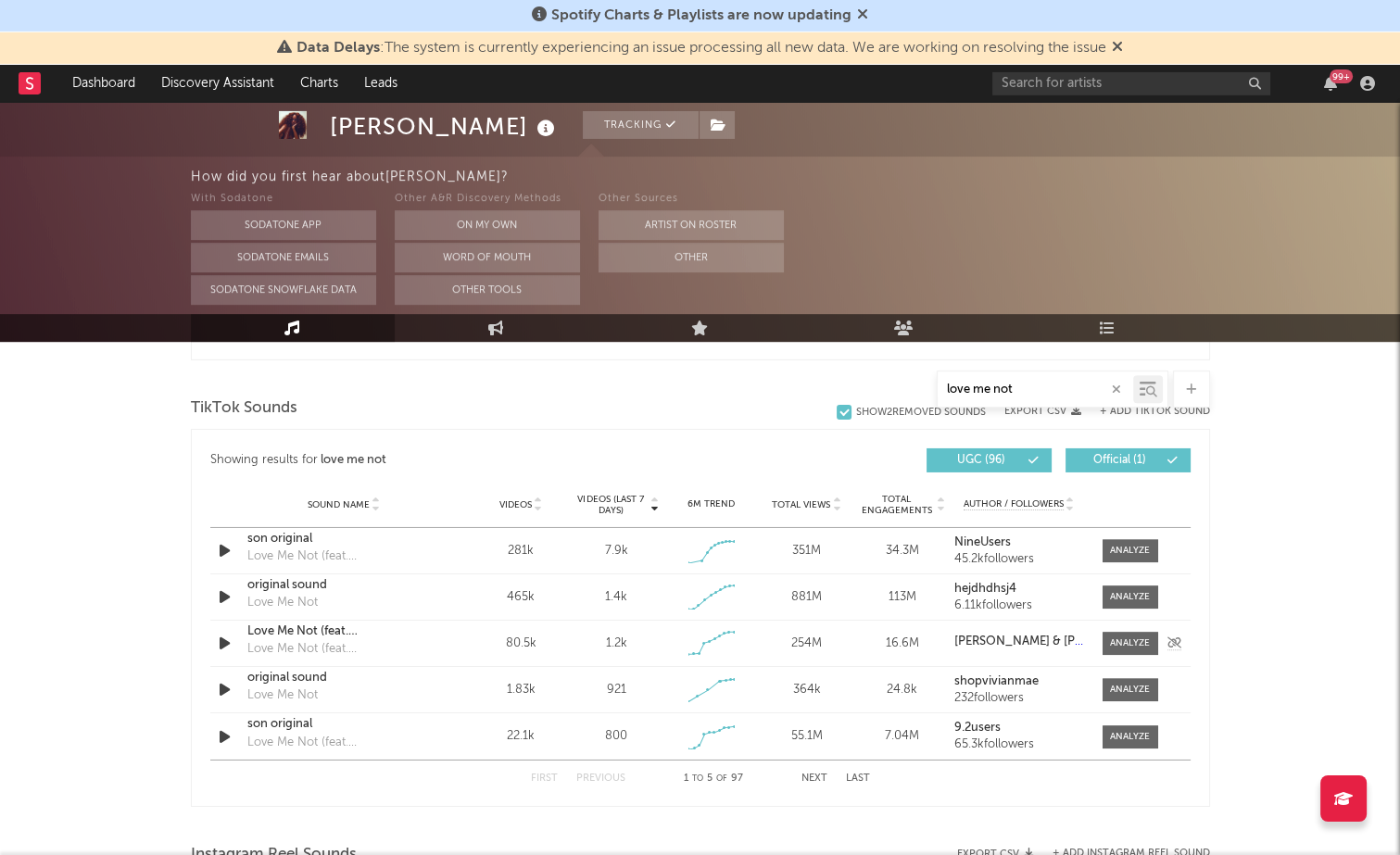
scroll to position [1068, 0]
type input "love me not"
click at [1117, 591] on div at bounding box center [1129, 596] width 39 height 13
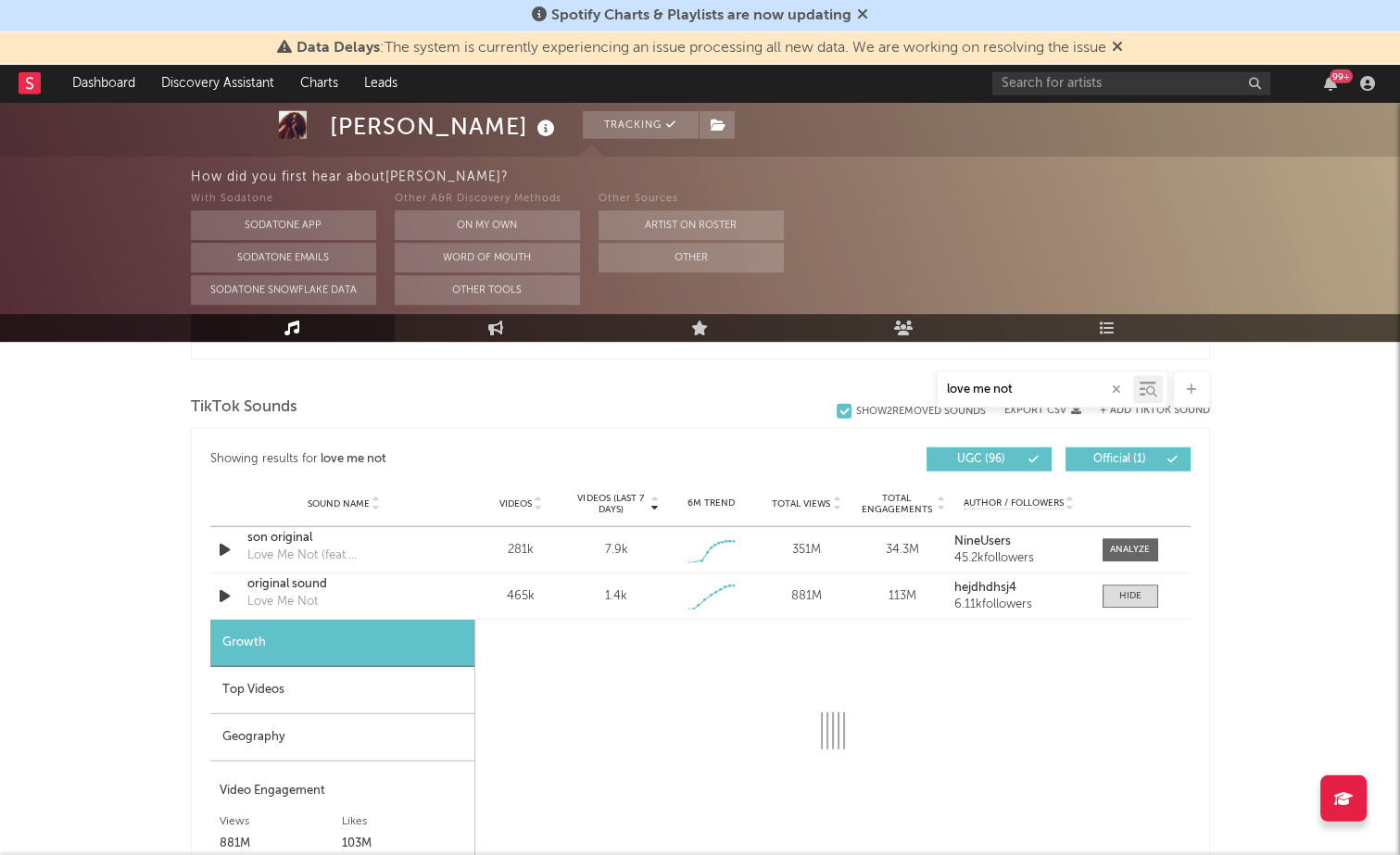
select select "1w"
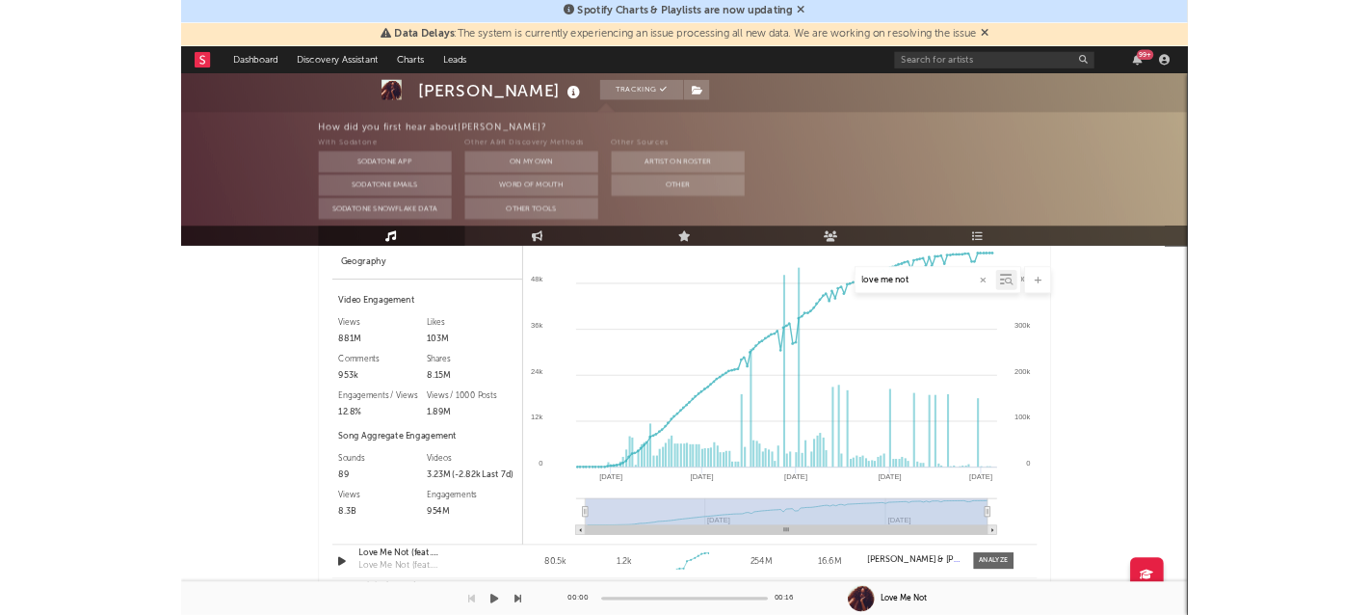
scroll to position [1496, 0]
